Goal: Task Accomplishment & Management: Use online tool/utility

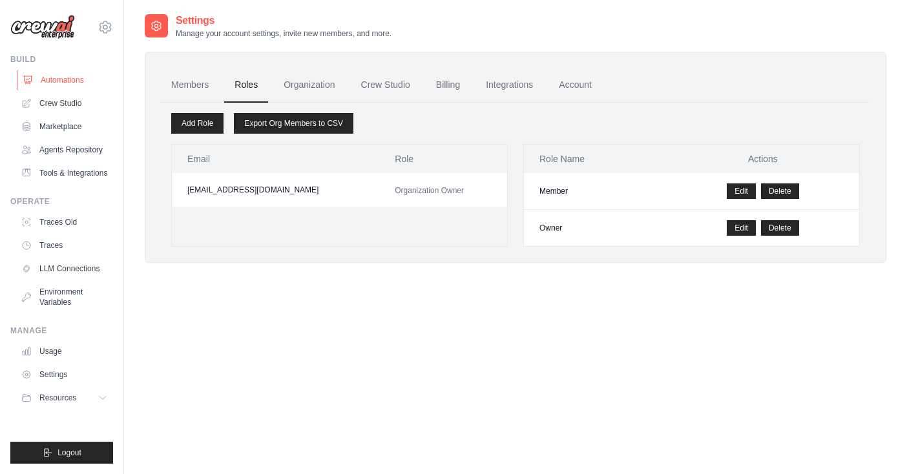
click at [74, 85] on link "Automations" at bounding box center [66, 80] width 98 height 21
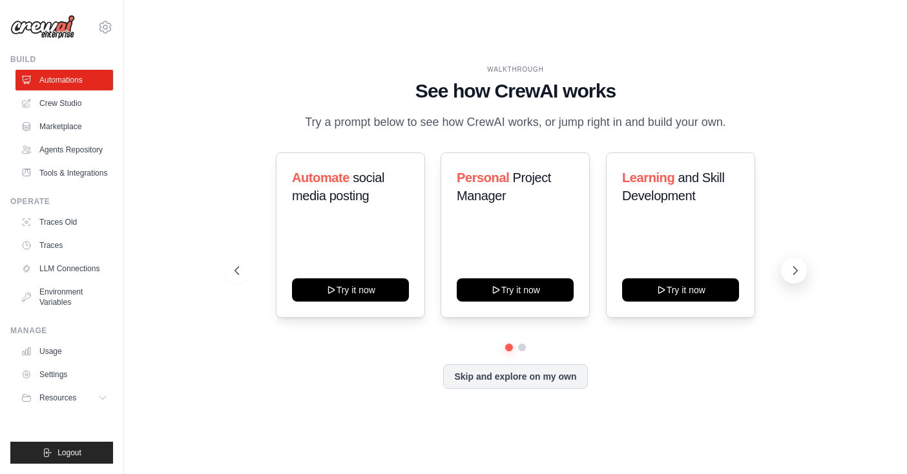
click at [794, 273] on icon at bounding box center [795, 270] width 13 height 13
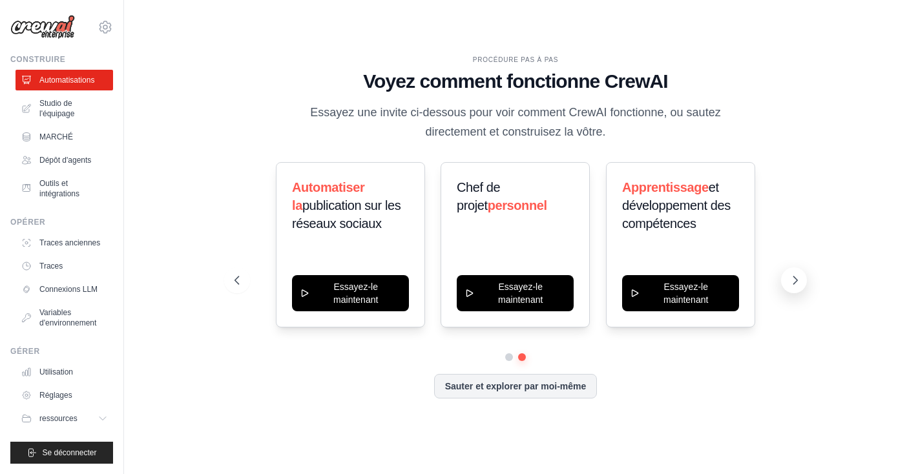
click at [796, 276] on icon at bounding box center [795, 280] width 13 height 13
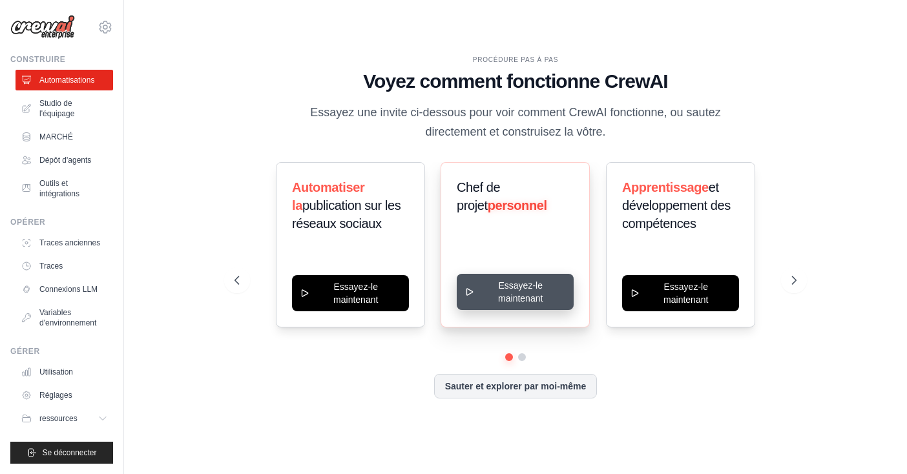
click at [517, 300] on button "Essayez-le maintenant" at bounding box center [515, 292] width 117 height 36
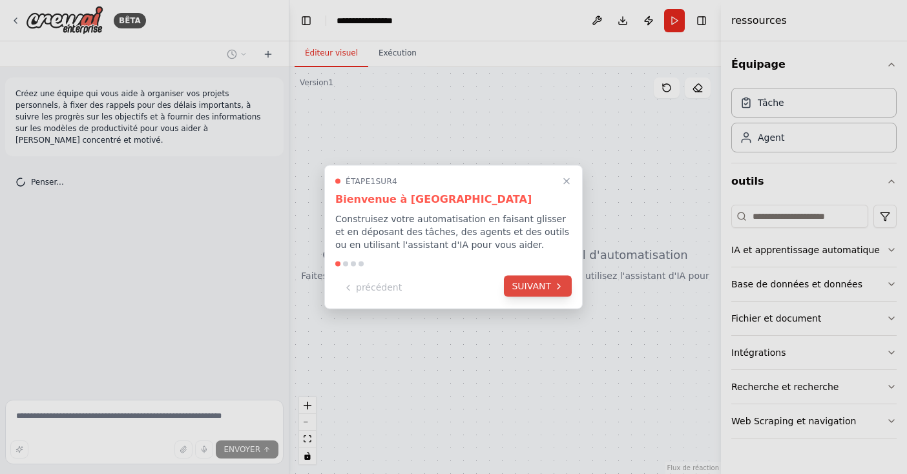
click at [541, 291] on button "SUIVANT" at bounding box center [538, 286] width 68 height 21
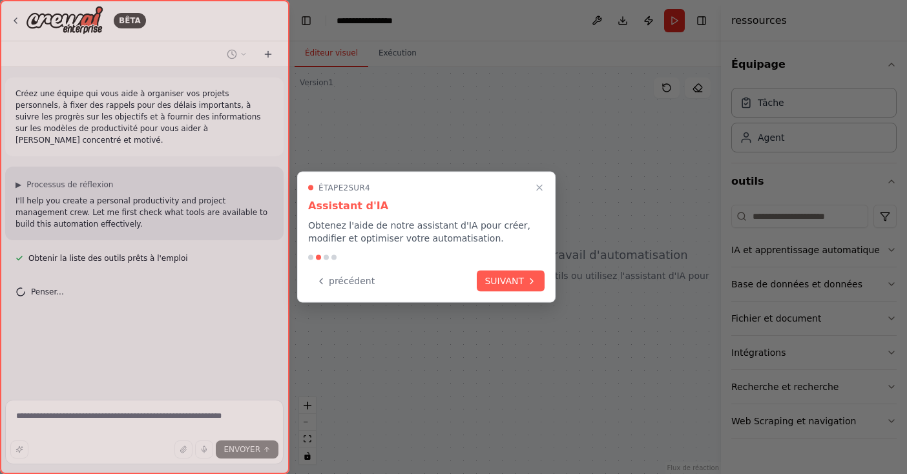
click at [541, 291] on div "précédent SUIVANT" at bounding box center [426, 281] width 236 height 21
click at [523, 284] on button "SUIVANT" at bounding box center [511, 279] width 68 height 21
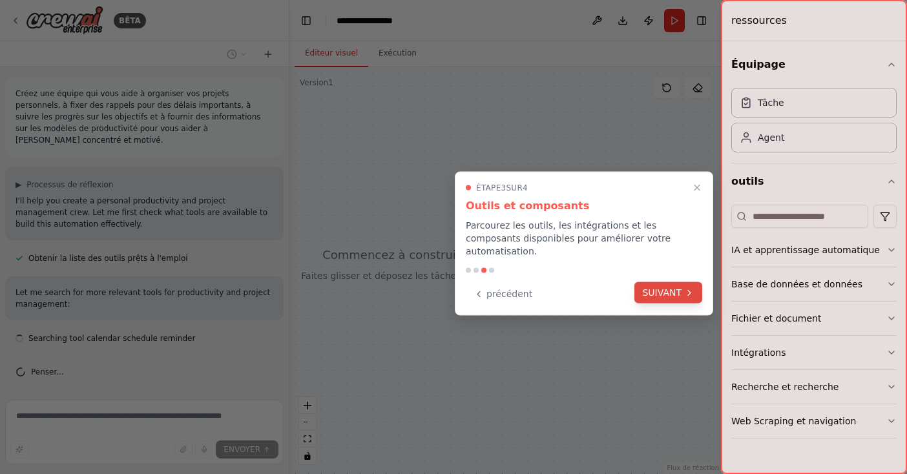
click at [681, 282] on button "SUIVANT" at bounding box center [668, 292] width 68 height 21
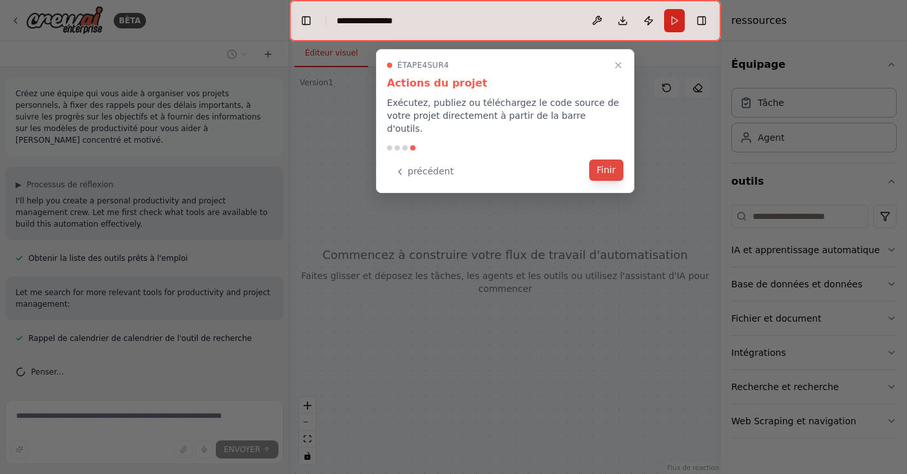
click at [615, 160] on button "Finir" at bounding box center [606, 170] width 34 height 21
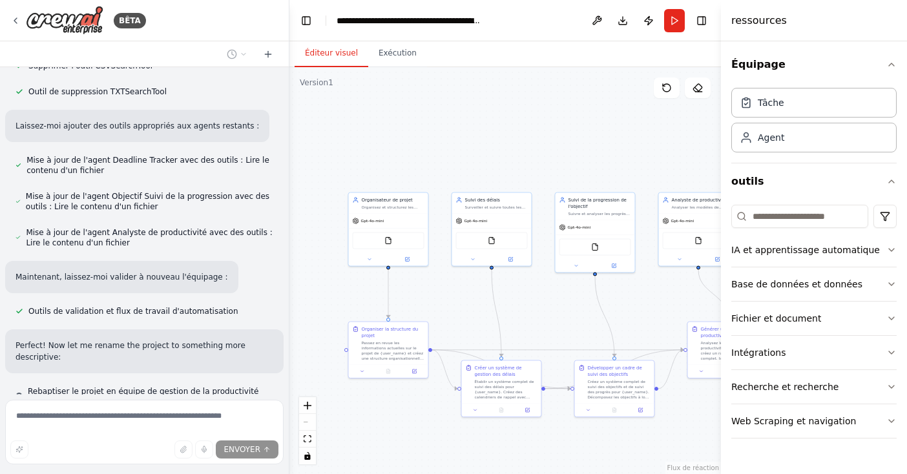
scroll to position [1195, 0]
